Goal: Information Seeking & Learning: Learn about a topic

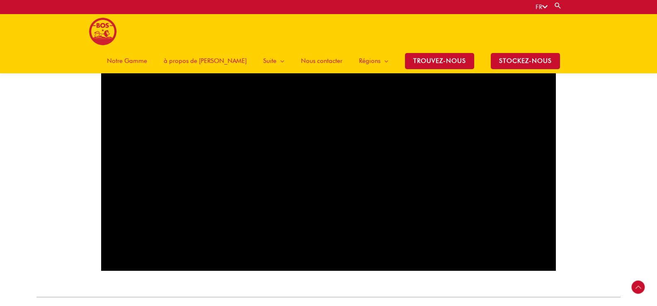
scroll to position [522, 0]
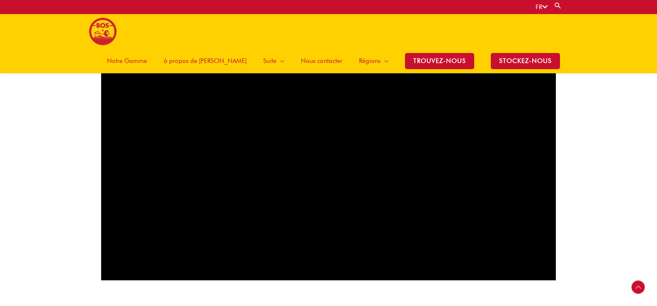
click at [147, 48] on span "Notre Gamme" at bounding box center [127, 60] width 40 height 25
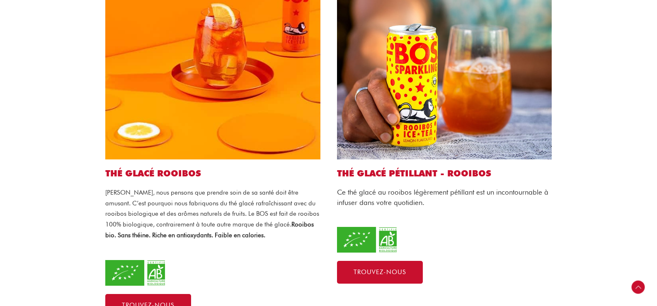
scroll to position [332, 0]
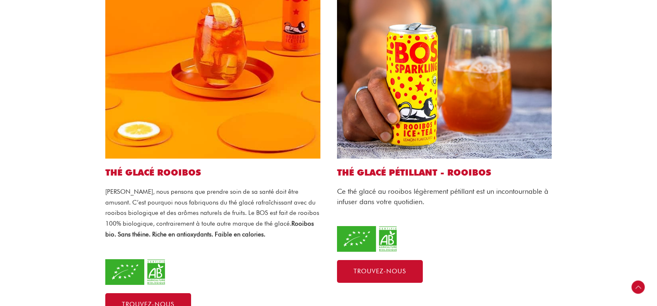
drag, startPoint x: 434, startPoint y: 176, endPoint x: 419, endPoint y: 176, distance: 14.5
click at [419, 186] on p "Ce thé glacé au rooibos légèrement pétillant est un incontournable à infuser da…" at bounding box center [444, 196] width 215 height 21
click at [419, 187] on span "Ce thé glacé au rooibos légèrement pétillant est un incontournable à infuser da…" at bounding box center [442, 196] width 211 height 19
click at [425, 187] on span "Ce thé glacé au rooibos légèrement pétillant est un incontournable à infuser da…" at bounding box center [442, 196] width 211 height 19
drag, startPoint x: 339, startPoint y: 166, endPoint x: 542, endPoint y: 166, distance: 203.1
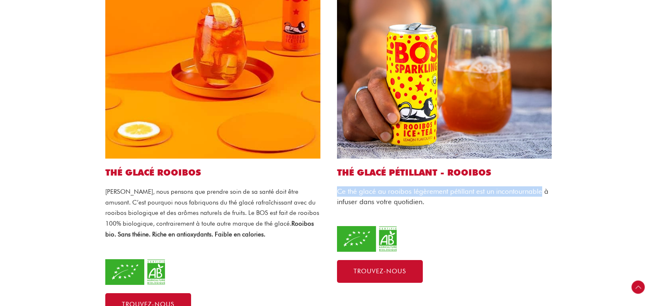
click at [542, 187] on span "Ce thé glacé au rooibos légèrement pétillant est un incontournable à infuser da…" at bounding box center [442, 196] width 211 height 19
click at [420, 187] on span "Ce thé glacé au rooibos légèrement pétillant est un incontournable à infuser da…" at bounding box center [442, 196] width 211 height 19
drag, startPoint x: 337, startPoint y: 165, endPoint x: 551, endPoint y: 162, distance: 214.3
click at [551, 186] on p "Ce thé glacé au rooibos légèrement pétillant est un incontournable à infuser da…" at bounding box center [444, 196] width 215 height 21
copy span "Ce thé glacé au rooibos légèrement pétillant est un incontournable à"
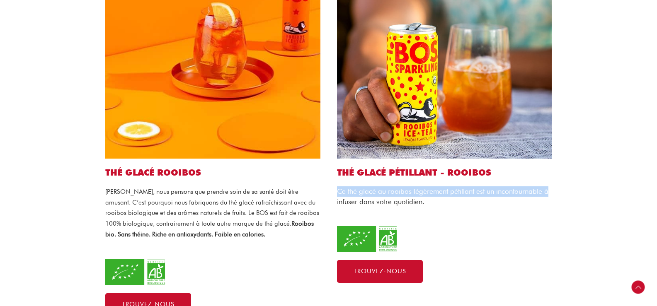
copy span "Ce thé glacé au rooibos légèrement pétillant est un incontournable à"
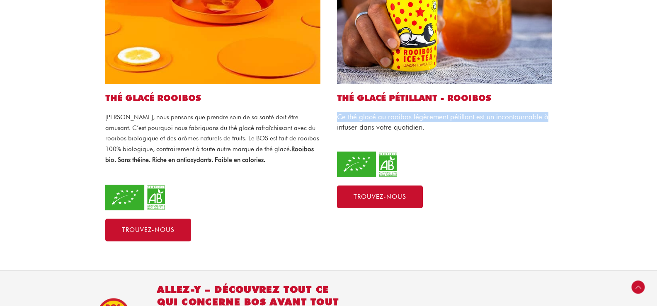
scroll to position [414, 0]
